Goal: Task Accomplishment & Management: Manage account settings

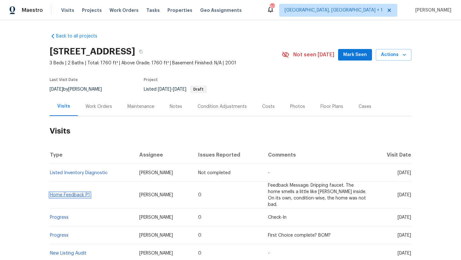
click at [79, 193] on span "Home Feedback P1" at bounding box center [70, 195] width 40 height 4
click at [71, 193] on link "Home Feedback P1" at bounding box center [70, 195] width 40 height 4
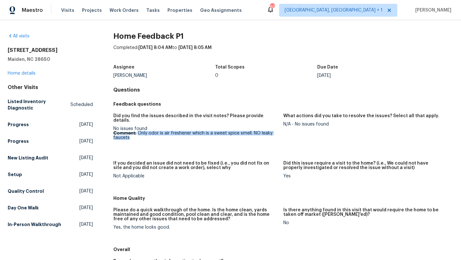
drag, startPoint x: 135, startPoint y: 134, endPoint x: 137, endPoint y: 129, distance: 5.1
click at [137, 131] on p "Comment: Only odor is air freshener which is a sweet spice smell. NO leaky fauc…" at bounding box center [195, 135] width 165 height 9
copy p "Only odor is air freshener which is a sweet spice smell. NO leaky faucets"
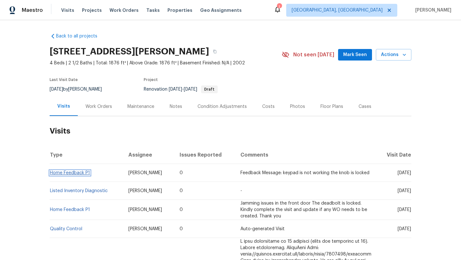
click at [72, 172] on link "Home Feedback P1" at bounding box center [70, 173] width 40 height 4
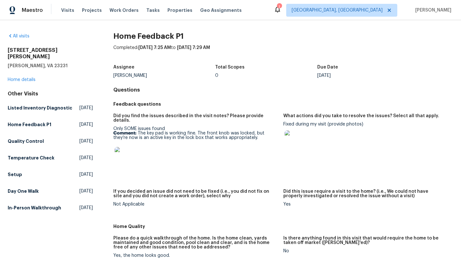
click at [254, 133] on p "Comment: The key pad is working fine. The front knob was locked, but they’re no…" at bounding box center [195, 135] width 165 height 9
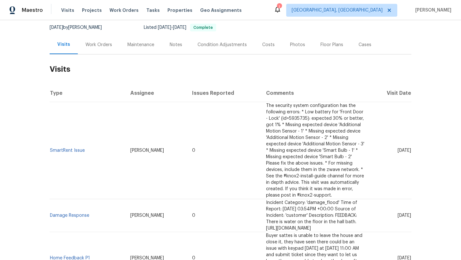
scroll to position [65, 0]
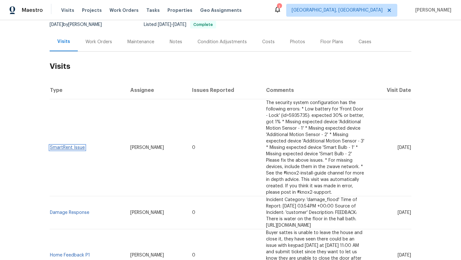
click at [78, 145] on link "SmartRent Issue" at bounding box center [67, 147] width 35 height 4
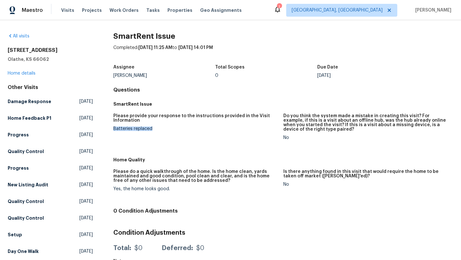
drag, startPoint x: 156, startPoint y: 129, endPoint x: 112, endPoint y: 129, distance: 43.9
click at [112, 129] on div "All visits 2157 E 154th St Olathe, KS 66062 Home details Other Visits Damage Re…" at bounding box center [231, 226] width 446 height 386
copy div "Batteries replaced"
click at [163, 208] on h4 "0 Condition Adjustments" at bounding box center [283, 211] width 340 height 6
copy div "Yes, the home looks good."
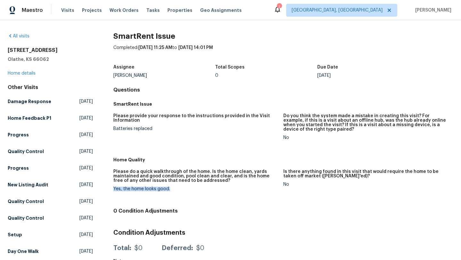
drag, startPoint x: 174, startPoint y: 189, endPoint x: 112, endPoint y: 189, distance: 62.4
click at [112, 189] on div "All visits 2157 E 154th St Olathe, KS 66062 Home details Other Visits Damage Re…" at bounding box center [231, 226] width 446 height 386
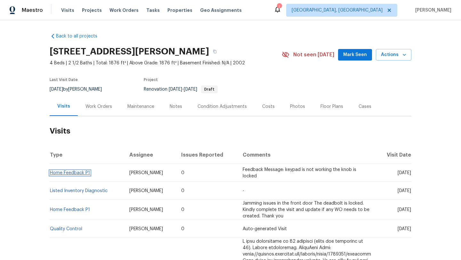
click at [71, 173] on link "Home Feedback P1" at bounding box center [70, 173] width 40 height 4
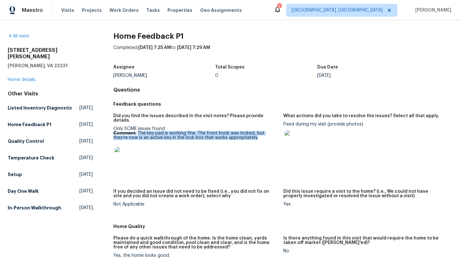
drag, startPoint x: 243, startPoint y: 133, endPoint x: 138, endPoint y: 130, distance: 104.7
click at [138, 131] on p "Comment: The key pad is working fine. The front knob was locked, but they’re no…" at bounding box center [195, 135] width 165 height 9
copy p "The key pad is working fine. The front knob was locked, but they’re now is an a…"
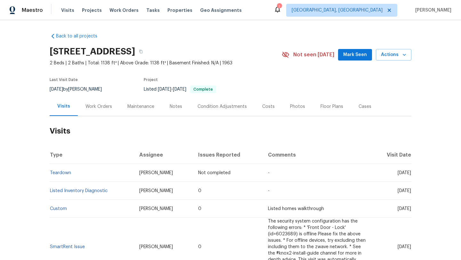
click at [104, 103] on div "Work Orders" at bounding box center [98, 106] width 27 height 6
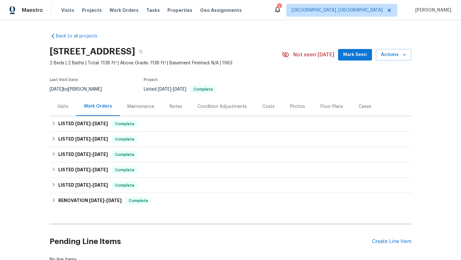
click at [64, 104] on div "Visits" at bounding box center [62, 106] width 11 height 6
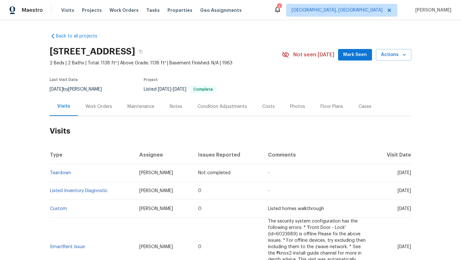
scroll to position [10, 0]
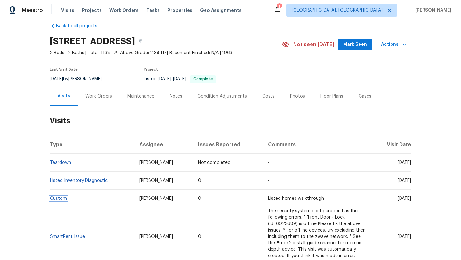
click at [62, 199] on link "Custom" at bounding box center [58, 198] width 17 height 4
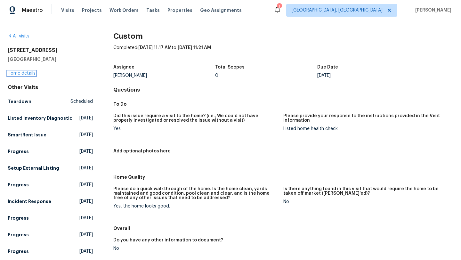
click at [22, 72] on link "Home details" at bounding box center [22, 73] width 28 height 4
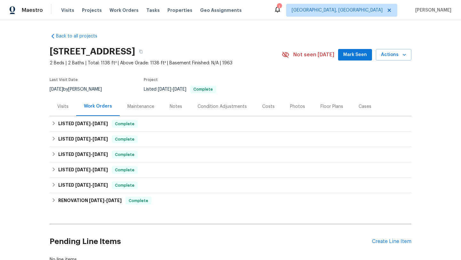
click at [64, 109] on div "Visits" at bounding box center [62, 106] width 11 height 6
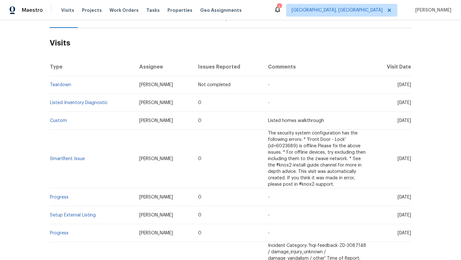
scroll to position [98, 0]
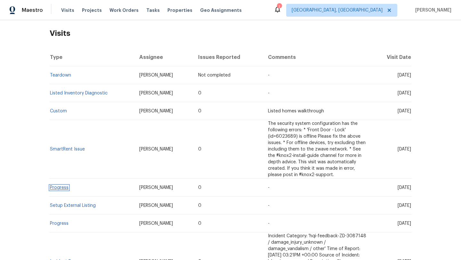
click at [61, 189] on link "Progress" at bounding box center [59, 187] width 19 height 4
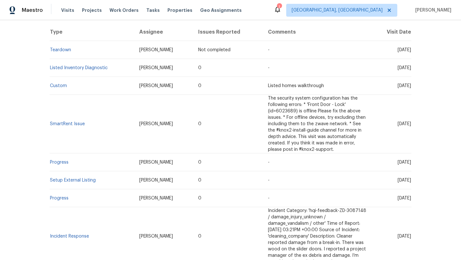
scroll to position [124, 0]
click at [61, 86] on link "Custom" at bounding box center [58, 85] width 17 height 4
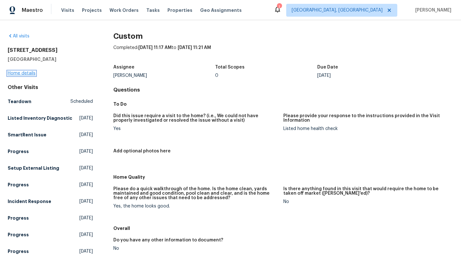
click at [25, 74] on link "Home details" at bounding box center [22, 73] width 28 height 4
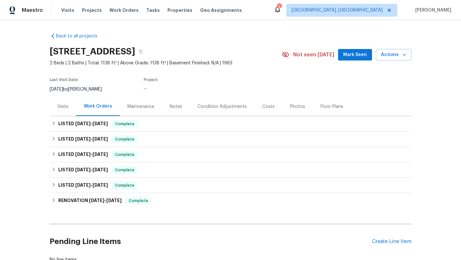
click at [63, 110] on div "Visits" at bounding box center [63, 106] width 27 height 19
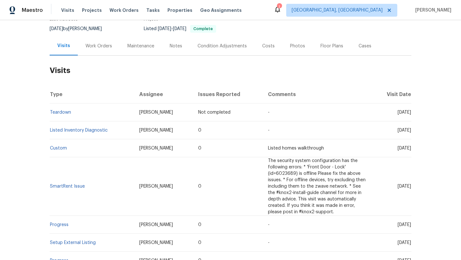
scroll to position [62, 0]
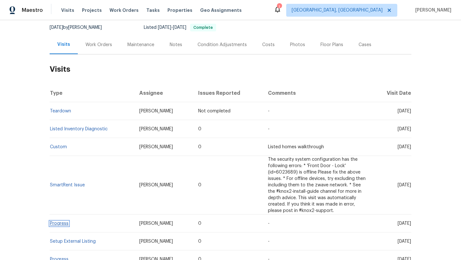
click at [62, 224] on link "Progress" at bounding box center [59, 223] width 19 height 4
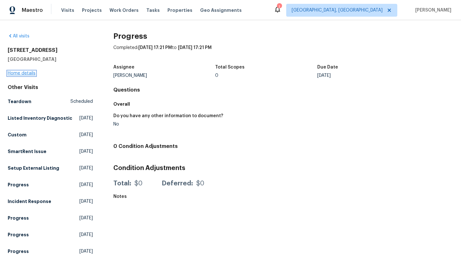
click at [22, 75] on link "Home details" at bounding box center [22, 73] width 28 height 4
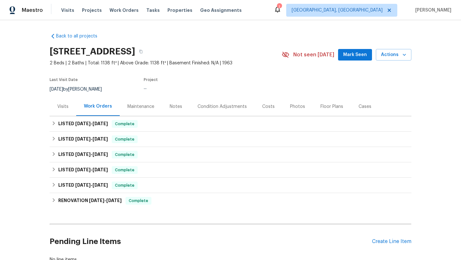
click at [63, 107] on div "Visits" at bounding box center [62, 106] width 11 height 6
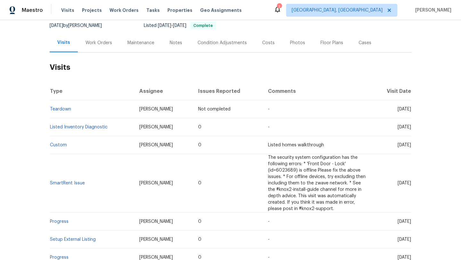
scroll to position [68, 0]
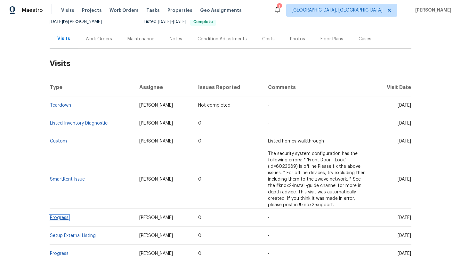
click at [65, 218] on link "Progress" at bounding box center [59, 217] width 19 height 4
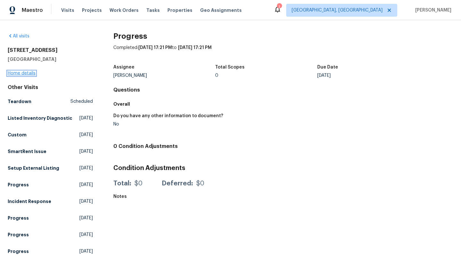
click at [24, 72] on link "Home details" at bounding box center [22, 73] width 28 height 4
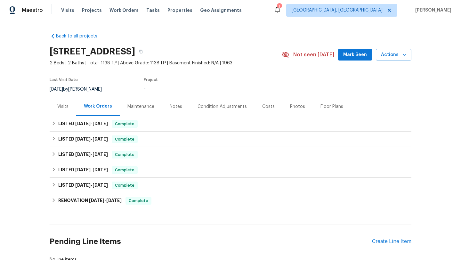
click at [59, 108] on div "Visits" at bounding box center [62, 106] width 11 height 6
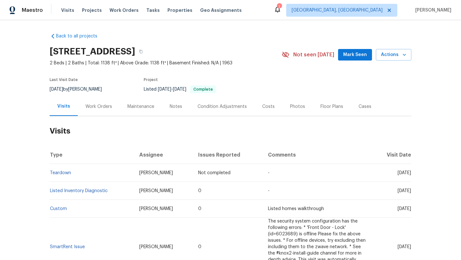
scroll to position [5, 0]
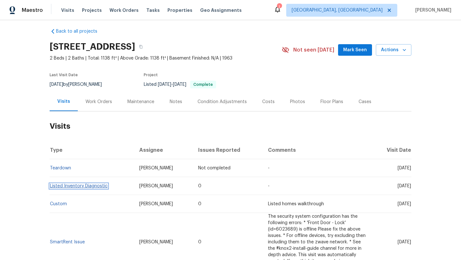
click at [94, 184] on link "Listed Inventory Diagnostic" at bounding box center [79, 186] width 58 height 4
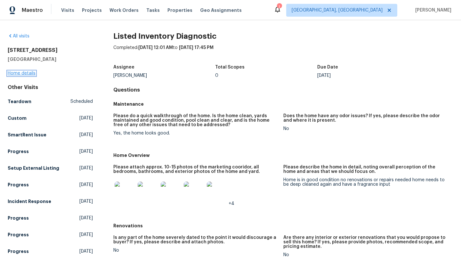
click at [30, 73] on link "Home details" at bounding box center [22, 73] width 28 height 4
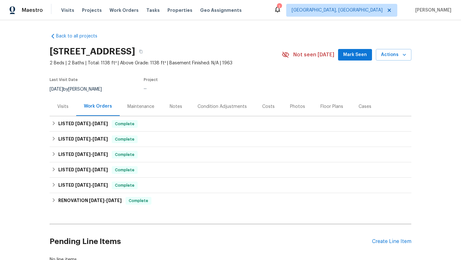
click at [58, 107] on div "Visits" at bounding box center [62, 106] width 11 height 6
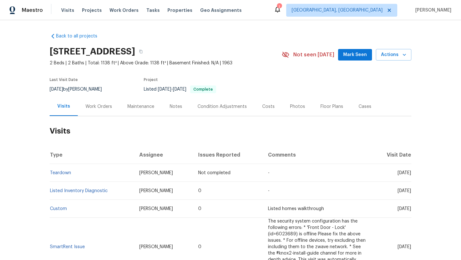
drag, startPoint x: 168, startPoint y: 191, endPoint x: 131, endPoint y: 192, distance: 37.5
click at [134, 192] on td "Kaden Peterson" at bounding box center [163, 191] width 59 height 18
copy span "Kaden Peterson"
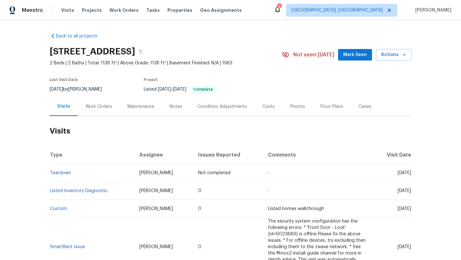
click at [360, 108] on div "Cases" at bounding box center [365, 106] width 13 height 6
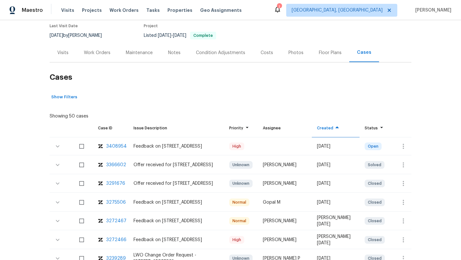
scroll to position [56, 0]
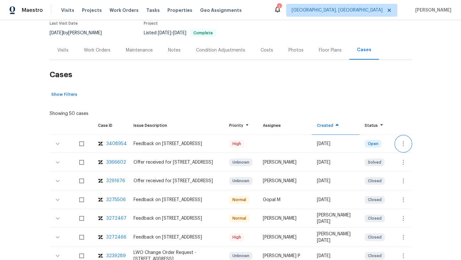
click at [405, 141] on icon "button" at bounding box center [404, 144] width 8 height 8
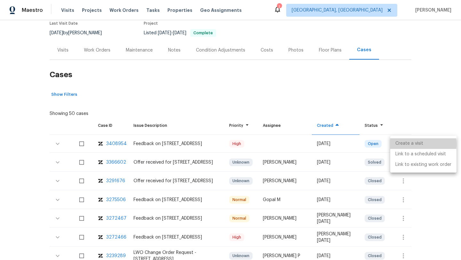
click at [405, 144] on li "Create a visit" at bounding box center [423, 143] width 66 height 11
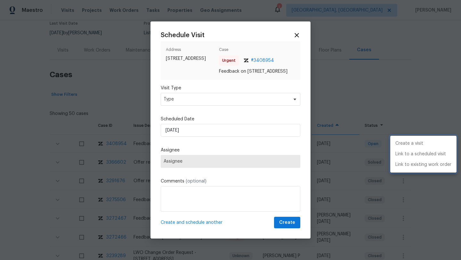
click at [188, 102] on div at bounding box center [230, 130] width 461 height 260
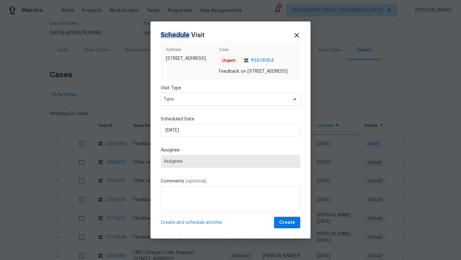
click at [188, 102] on div "Create a visit Link to a scheduled visit Link to existing work order" at bounding box center [230, 130] width 461 height 260
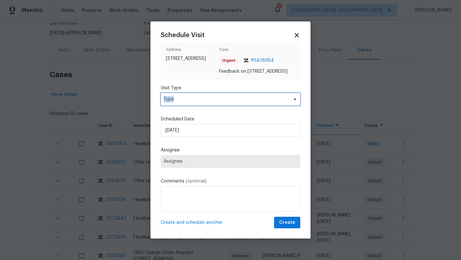
click at [188, 102] on span "Type" at bounding box center [226, 99] width 125 height 6
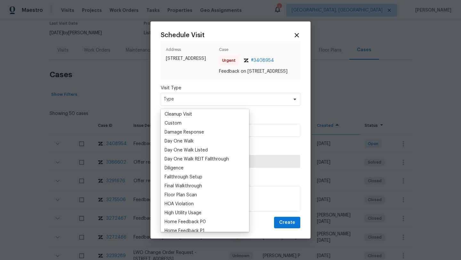
scroll to position [126, 0]
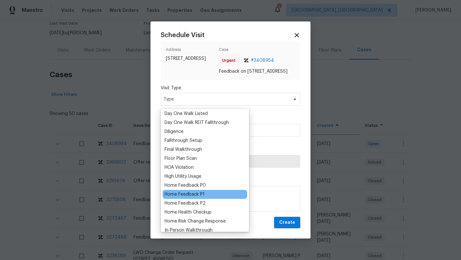
click at [201, 195] on div "Home Feedback P1" at bounding box center [185, 194] width 40 height 6
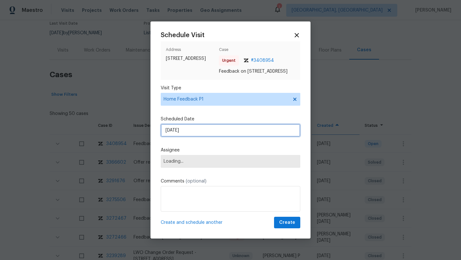
click at [201, 132] on input "12/08/2025" at bounding box center [231, 130] width 140 height 13
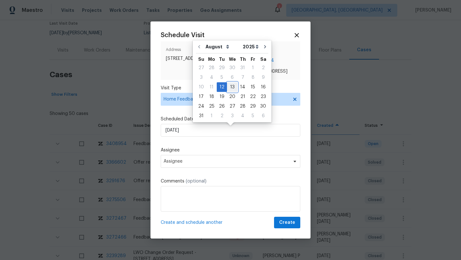
click at [228, 88] on div "13" at bounding box center [232, 87] width 11 height 9
type input "13/08/2025"
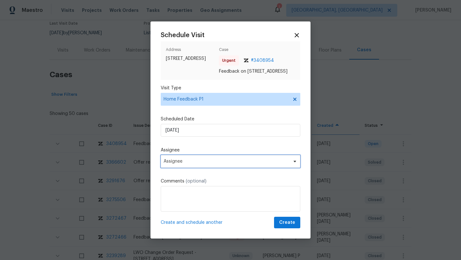
click at [188, 164] on span "Assignee" at bounding box center [226, 161] width 125 height 5
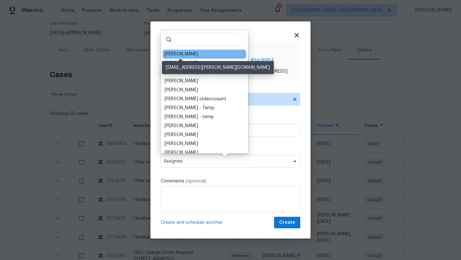
click at [183, 55] on div "Kaden Peterson" at bounding box center [182, 54] width 34 height 6
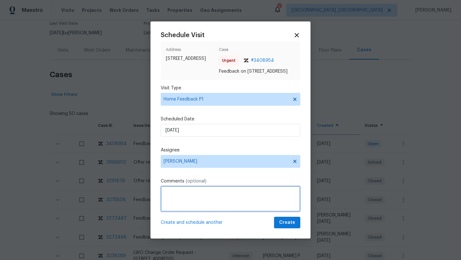
click at [175, 205] on textarea at bounding box center [231, 199] width 140 height 26
paste textarea "Inspector was fully verified and given the LB code but couldn't access the prop…"
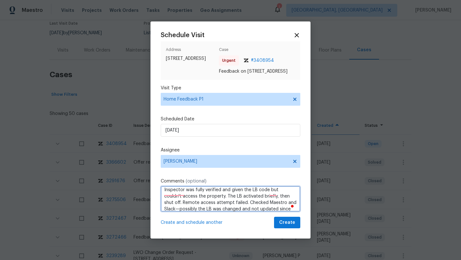
scroll to position [3, 0]
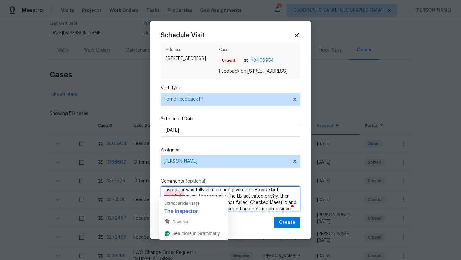
click at [171, 194] on textarea "Inspector was fully verified and given the LB code but couldn't access the prop…" at bounding box center [231, 199] width 140 height 26
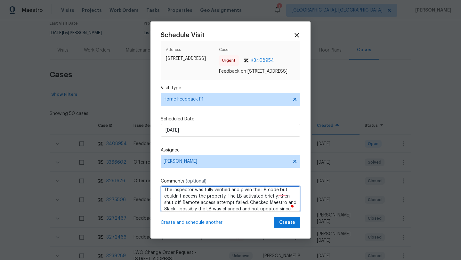
click at [280, 193] on textarea "The inspector was fully verified and given the LB code but couldn't access the …" at bounding box center [231, 199] width 140 height 26
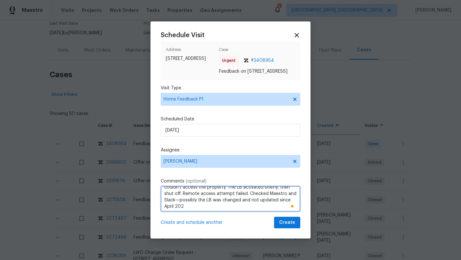
scroll to position [0, 0]
click at [190, 207] on textarea "The inspector was fully verified and given the LB code, but couldn't access the…" at bounding box center [231, 199] width 140 height 26
type textarea "The inspector was fully verified and given the LB code, but couldn't access the…"
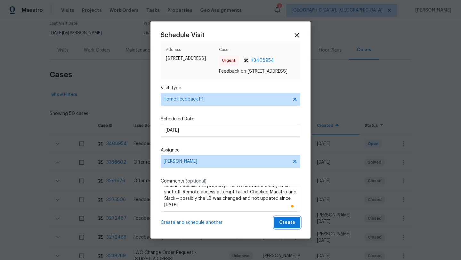
click at [288, 227] on span "Create" at bounding box center [287, 223] width 16 height 8
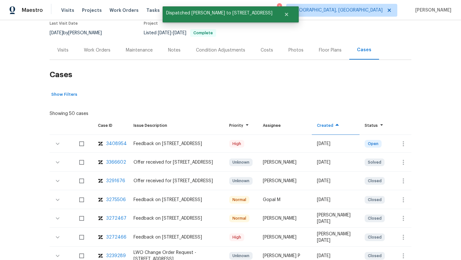
click at [56, 51] on div "Visits" at bounding box center [63, 50] width 27 height 19
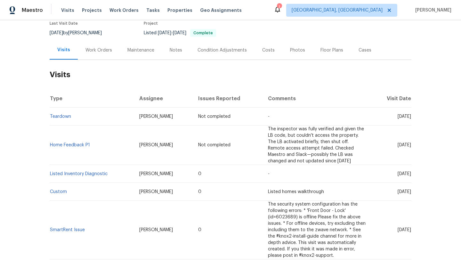
drag, startPoint x: 387, startPoint y: 174, endPoint x: 410, endPoint y: 176, distance: 23.4
click at [410, 176] on td "Mon, Aug 11 2025" at bounding box center [391, 174] width 40 height 18
copy span "Aug 11 2025"
click at [103, 51] on div "Work Orders" at bounding box center [98, 50] width 27 height 6
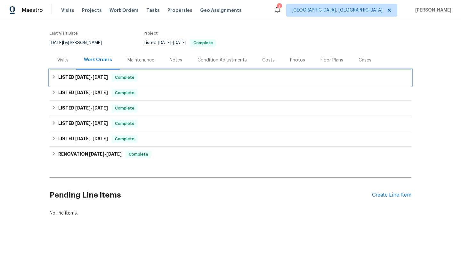
click at [112, 76] on div "LISTED 5/25/25 - 6/10/25 Complete" at bounding box center [231, 78] width 358 height 8
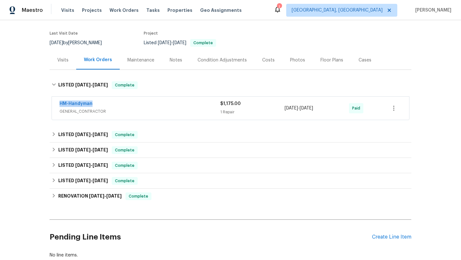
drag, startPoint x: 104, startPoint y: 106, endPoint x: 55, endPoint y: 104, distance: 49.0
click at [55, 104] on div "HM-Handyman GENERAL_CONTRACTOR $1,175.00 1 Repair 6/10/2025 - 6/10/2025 Paid" at bounding box center [230, 108] width 357 height 23
copy link "HM-Handyman"
drag, startPoint x: 331, startPoint y: 108, endPoint x: 279, endPoint y: 109, distance: 52.2
click at [279, 109] on div "HM-Handyman GENERAL_CONTRACTOR $1,175.00 1 Repair 6/10/2025 - 6/10/2025 Paid" at bounding box center [223, 108] width 327 height 15
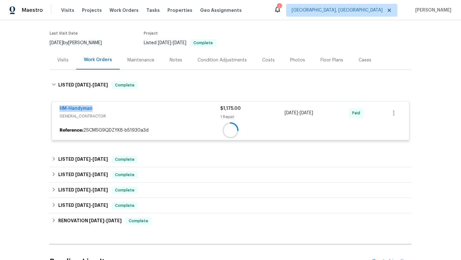
copy div "1 Repair 6/10/2025 - 6/10/2025"
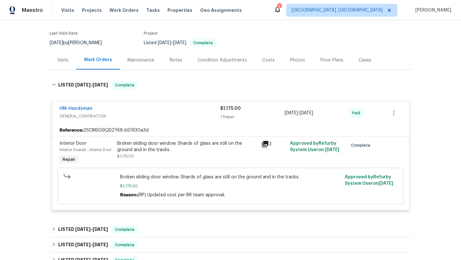
click at [66, 64] on div "Visits" at bounding box center [63, 60] width 27 height 19
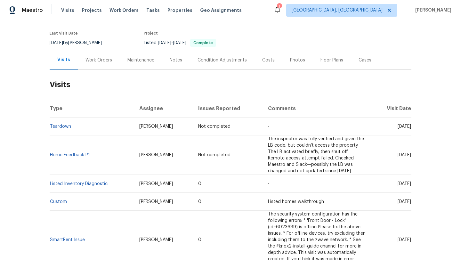
drag, startPoint x: 386, startPoint y: 184, endPoint x: 409, endPoint y: 185, distance: 23.1
click at [409, 185] on span "Mon, Aug 11 2025" at bounding box center [404, 184] width 13 height 4
click at [403, 190] on td "Mon, Aug 11 2025" at bounding box center [391, 184] width 40 height 18
drag, startPoint x: 386, startPoint y: 183, endPoint x: 411, endPoint y: 184, distance: 25.0
click at [411, 184] on td "Mon, Aug 11 2025" at bounding box center [391, 184] width 40 height 18
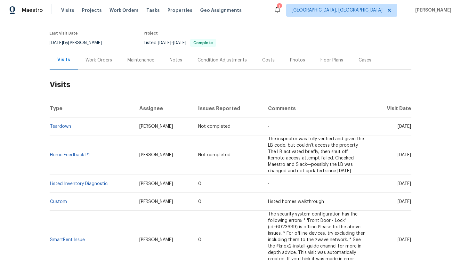
copy span "Aug 11 2025"
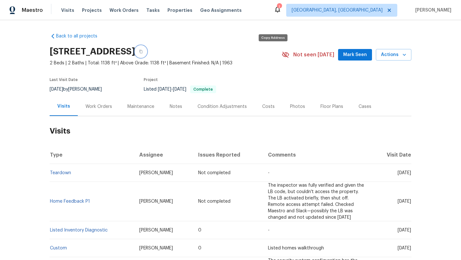
click at [147, 50] on button "button" at bounding box center [141, 52] width 12 height 12
click at [63, 10] on span "Visits" at bounding box center [67, 10] width 13 height 6
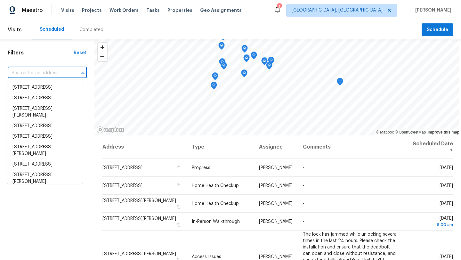
click at [34, 71] on input "text" at bounding box center [38, 73] width 61 height 10
click at [34, 74] on input "text" at bounding box center [38, 73] width 61 height 10
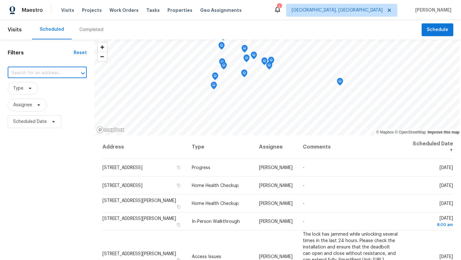
paste input "620 W Solana Cir Unit 1B, Solana Beach, CA 92075"
type input "620 W Solana Cir"
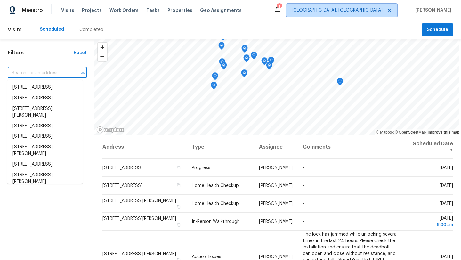
click at [364, 7] on span "[GEOGRAPHIC_DATA], [GEOGRAPHIC_DATA]" at bounding box center [341, 10] width 111 height 13
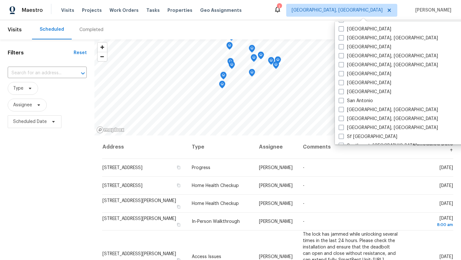
scroll to position [387, 0]
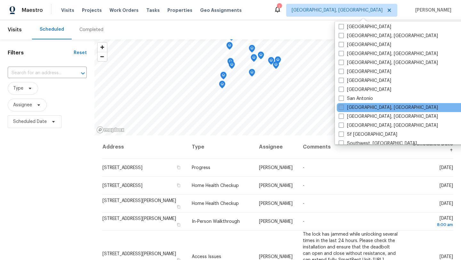
click at [353, 108] on label "San Diego, CA" at bounding box center [388, 107] width 99 height 6
click at [343, 108] on input "San Diego, CA" at bounding box center [341, 106] width 4 height 4
checkbox input "true"
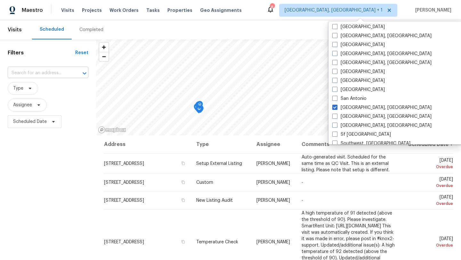
click at [36, 71] on input "text" at bounding box center [39, 73] width 63 height 10
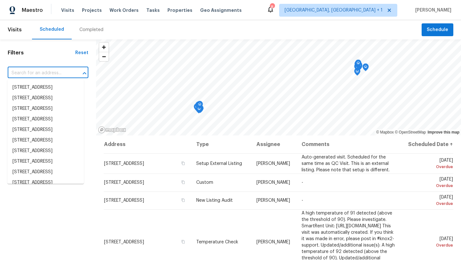
paste input "620 W Solana Cir Unit 1B, Solana Beach, CA 92075"
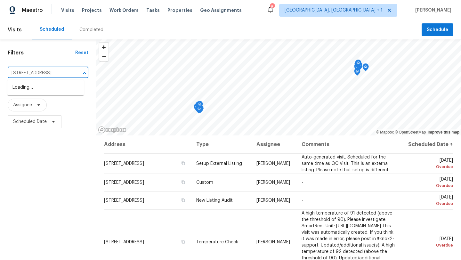
type input "620 W Solana Cir"
click at [48, 89] on li "620 W Solana Cir Unit 1B, Solana Beach, CA 92075" at bounding box center [45, 87] width 77 height 11
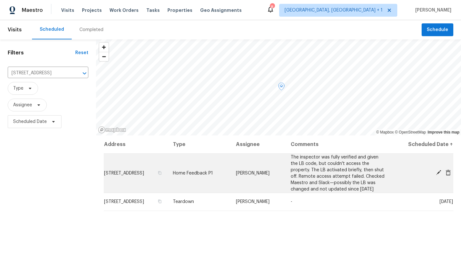
click at [449, 175] on icon at bounding box center [448, 173] width 5 height 6
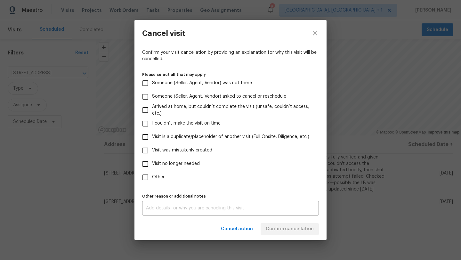
click at [148, 164] on input "Visit no longer needed" at bounding box center [145, 163] width 13 height 13
checkbox input "true"
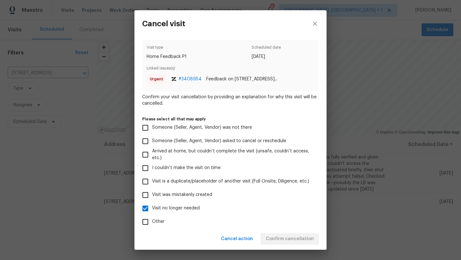
click at [148, 192] on input "Visit was mistakenly created" at bounding box center [145, 194] width 13 height 13
checkbox input "true"
click at [144, 210] on input "Visit no longer needed" at bounding box center [145, 208] width 13 height 13
checkbox input "false"
click at [284, 235] on span "Confirm cancellation" at bounding box center [290, 239] width 48 height 8
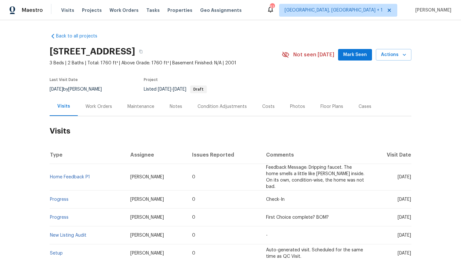
click at [76, 176] on td "Home Feedback P1" at bounding box center [88, 177] width 76 height 27
click at [77, 175] on link "Home Feedback P1" at bounding box center [70, 177] width 40 height 4
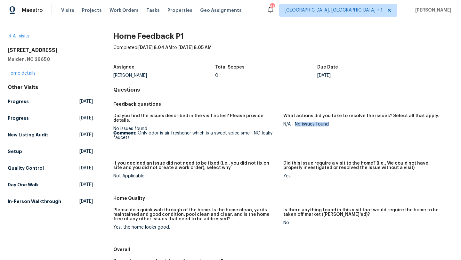
drag, startPoint x: 333, startPoint y: 125, endPoint x: 295, endPoint y: 125, distance: 37.8
click at [295, 125] on div "N/A - No issues found" at bounding box center [365, 124] width 165 height 4
copy div "No issues found"
